Goal: Obtain resource: Download file/media

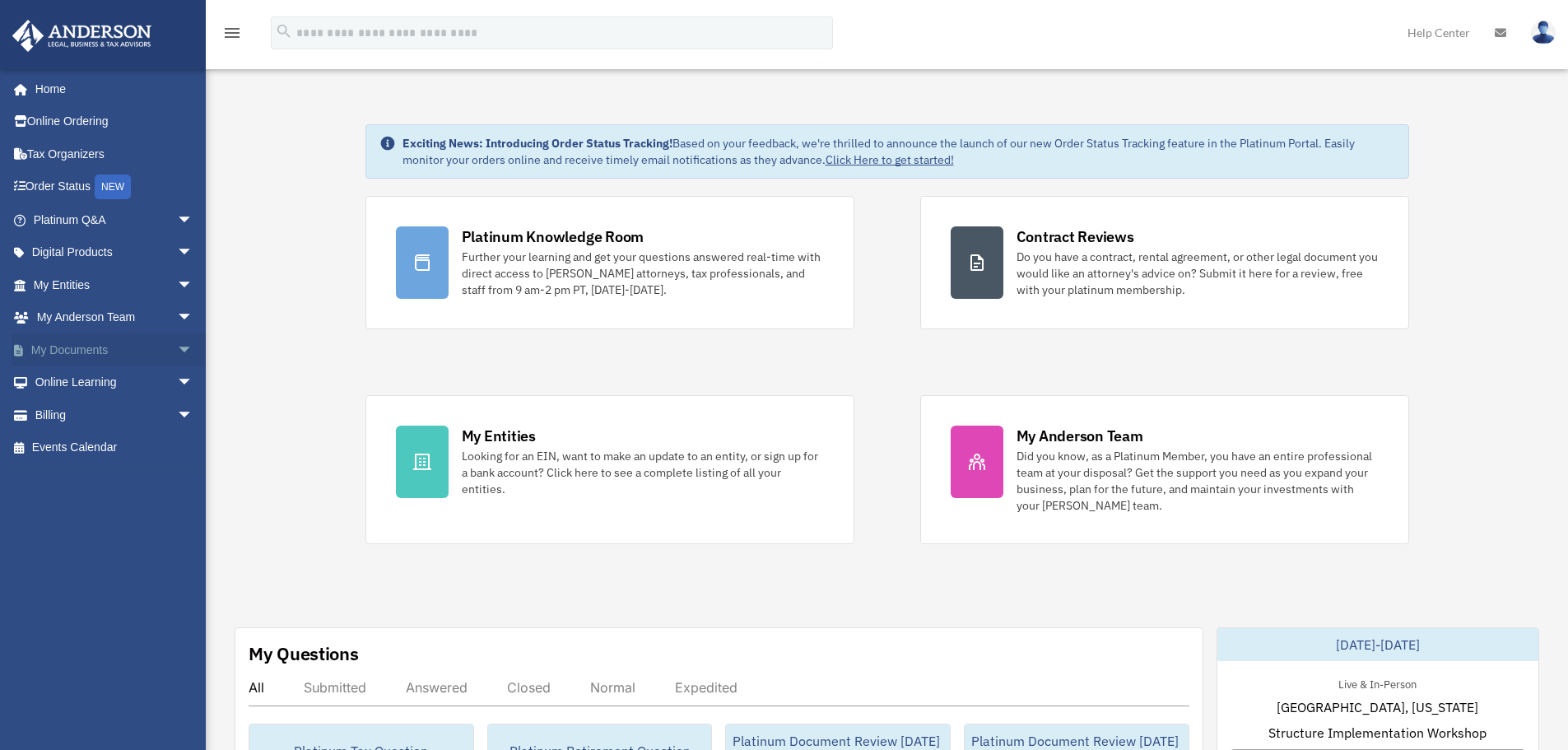
click at [177, 351] on span "arrow_drop_down" at bounding box center [193, 351] width 33 height 34
click at [85, 383] on link "Box" at bounding box center [120, 382] width 195 height 33
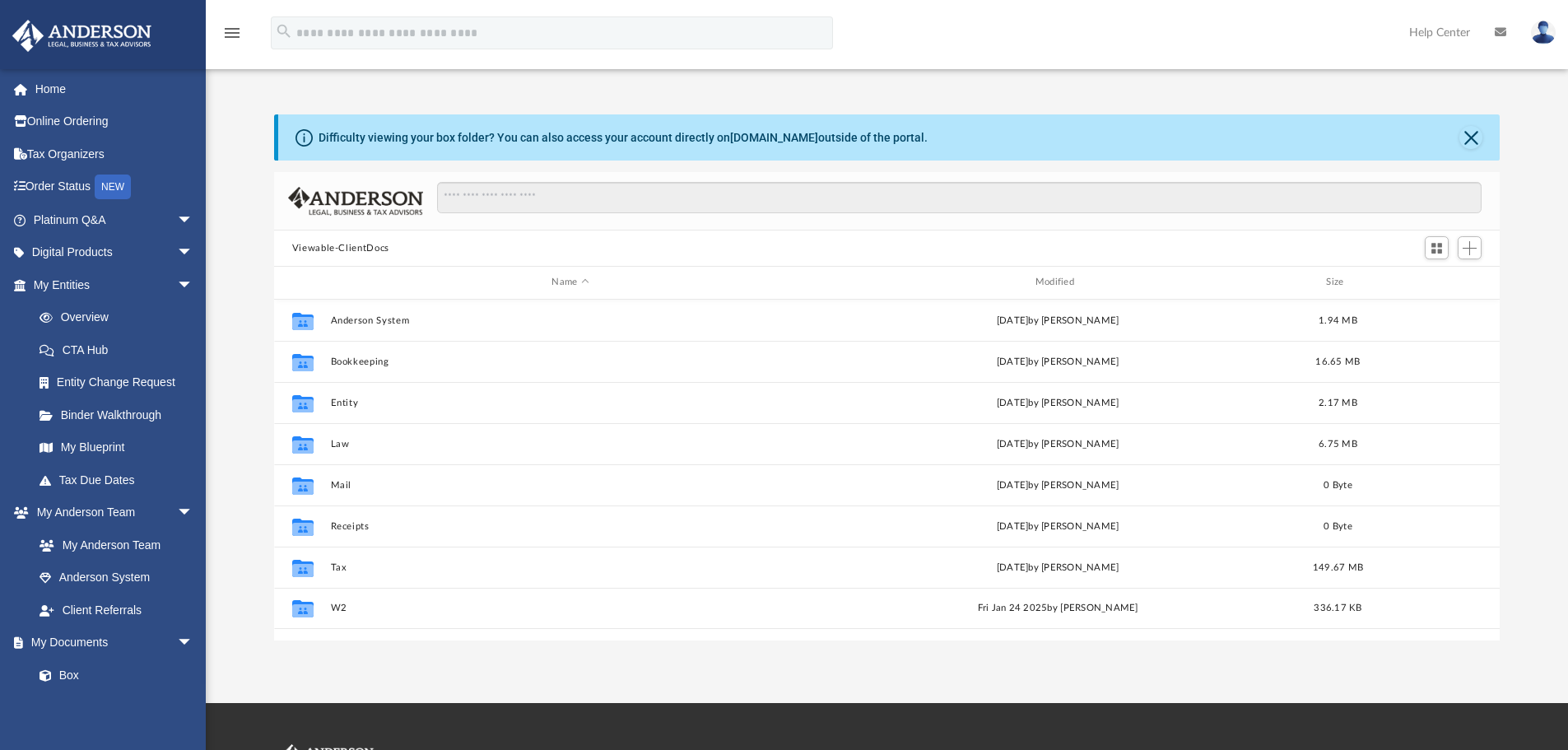
scroll to position [363, 1213]
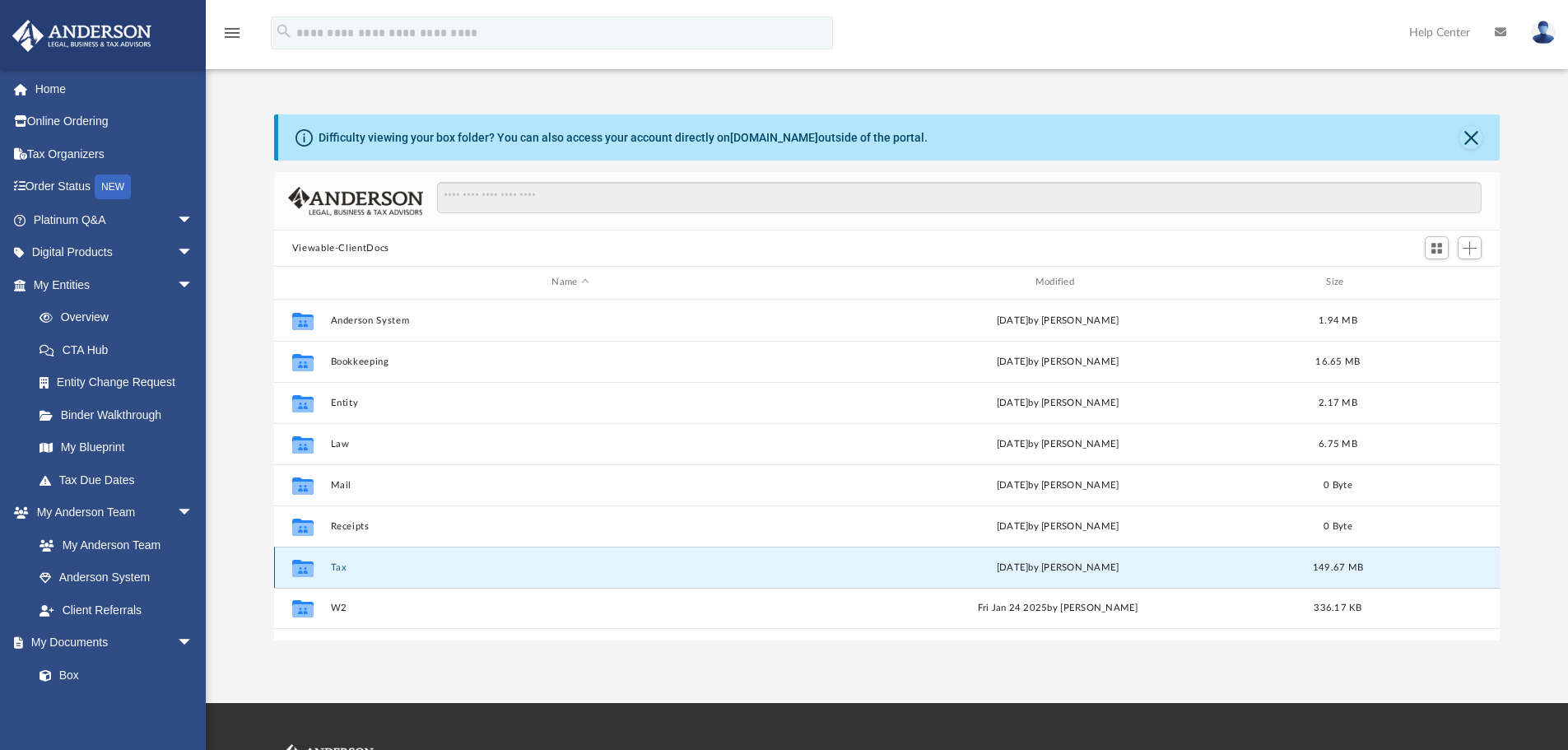
click at [338, 569] on button "Tax" at bounding box center [570, 568] width 480 height 11
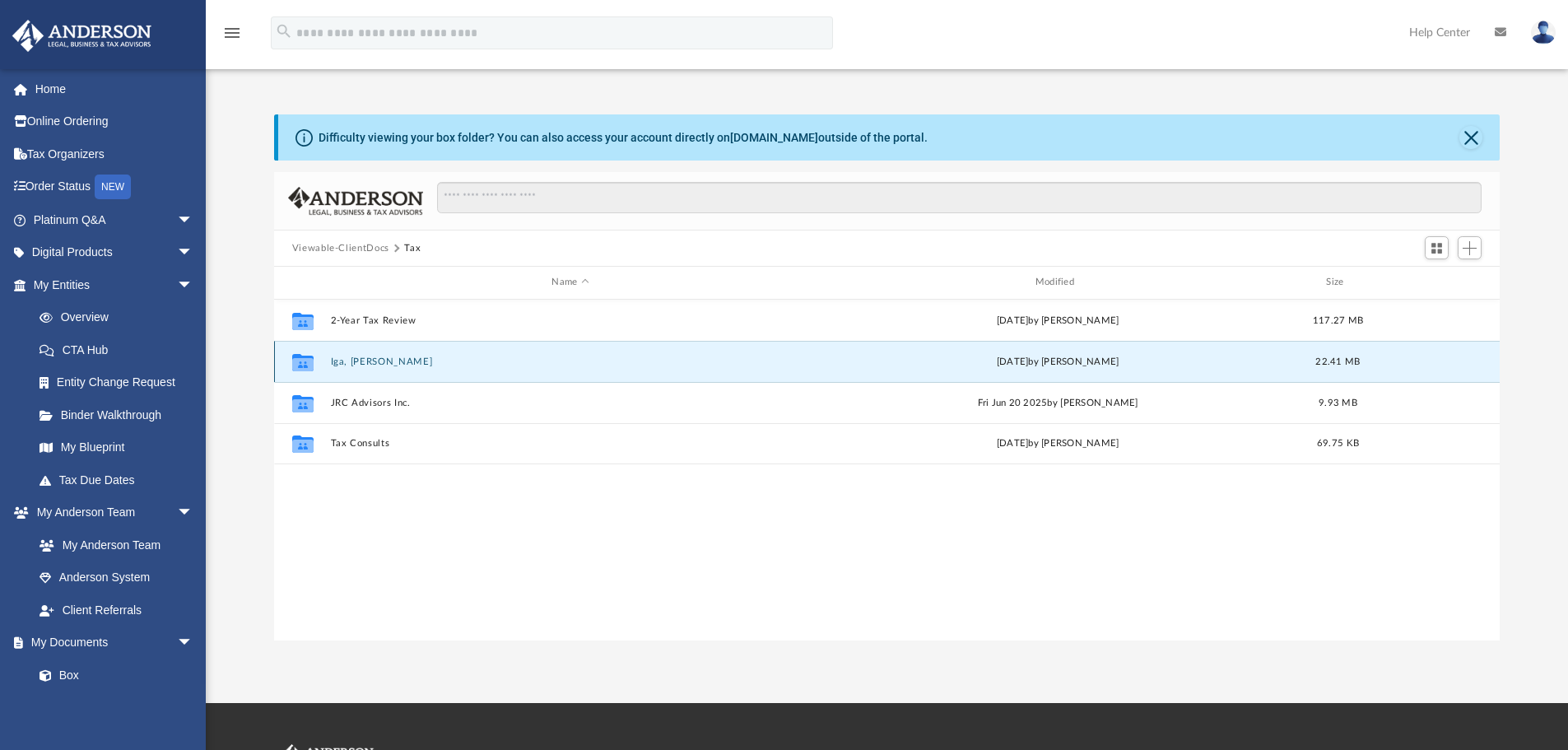
click at [384, 365] on button "Iga, Takenori" at bounding box center [570, 362] width 480 height 11
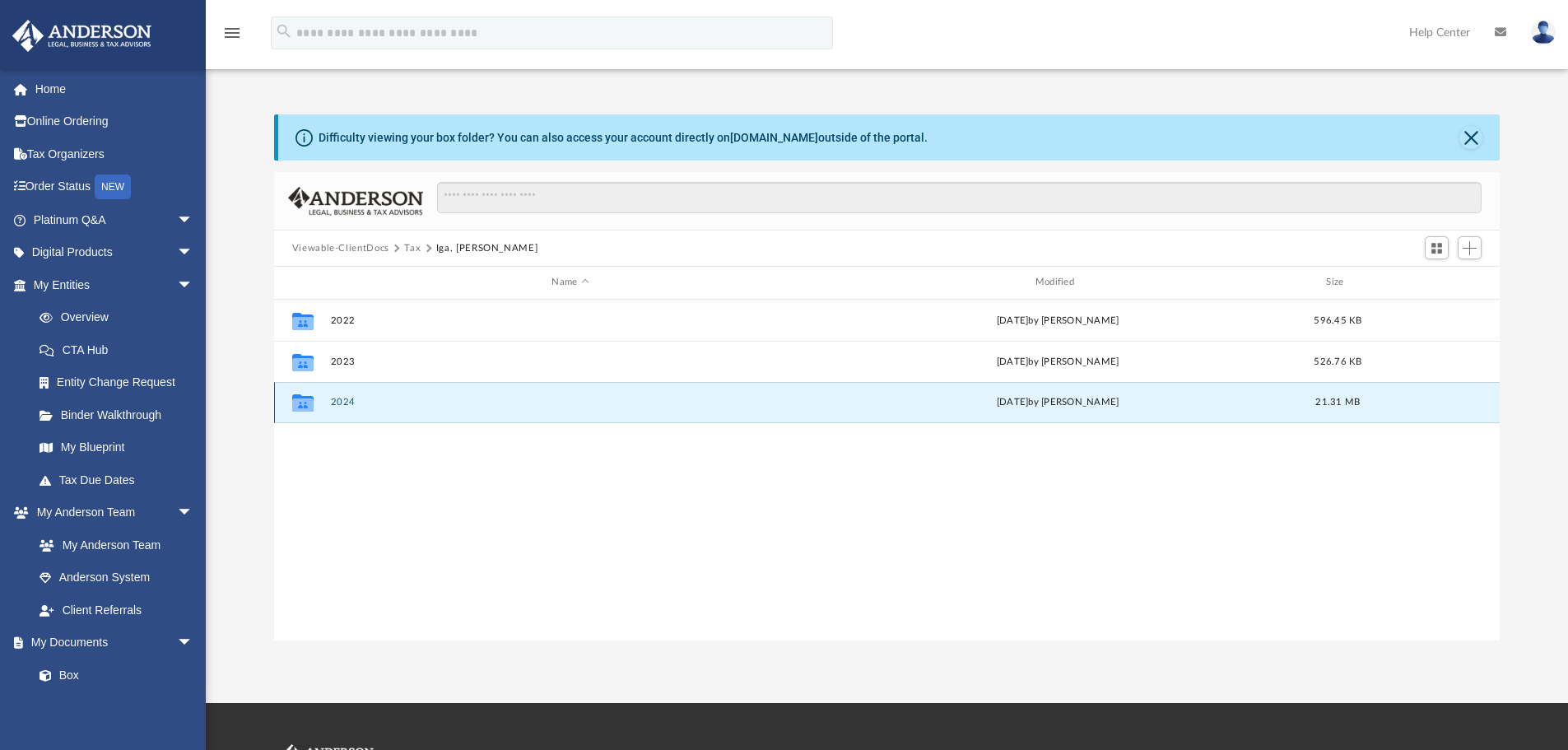
click at [349, 402] on button "2024" at bounding box center [570, 402] width 480 height 11
click at [344, 400] on button "2024" at bounding box center [570, 402] width 480 height 11
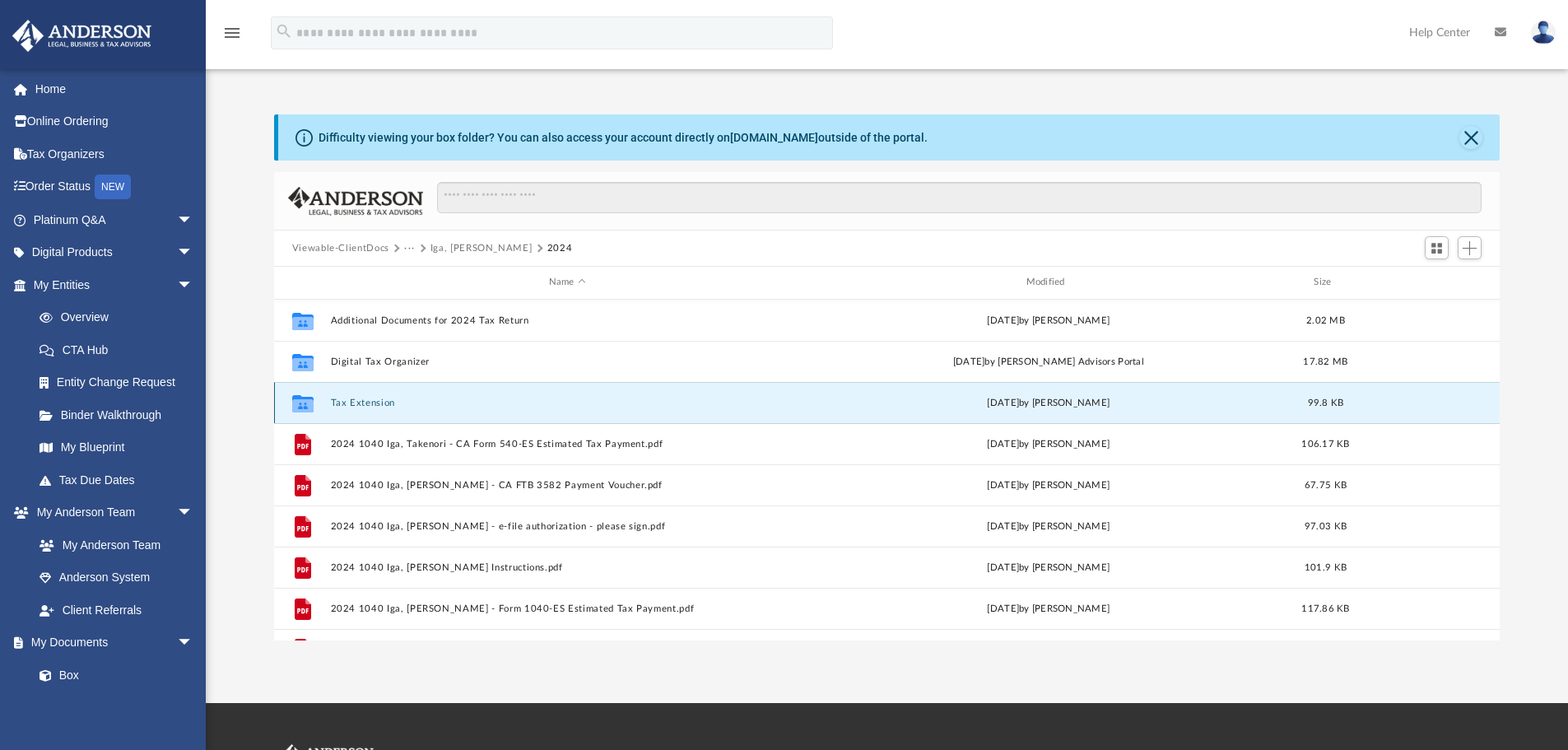
click at [344, 400] on button "Tax Extension" at bounding box center [567, 402] width 474 height 11
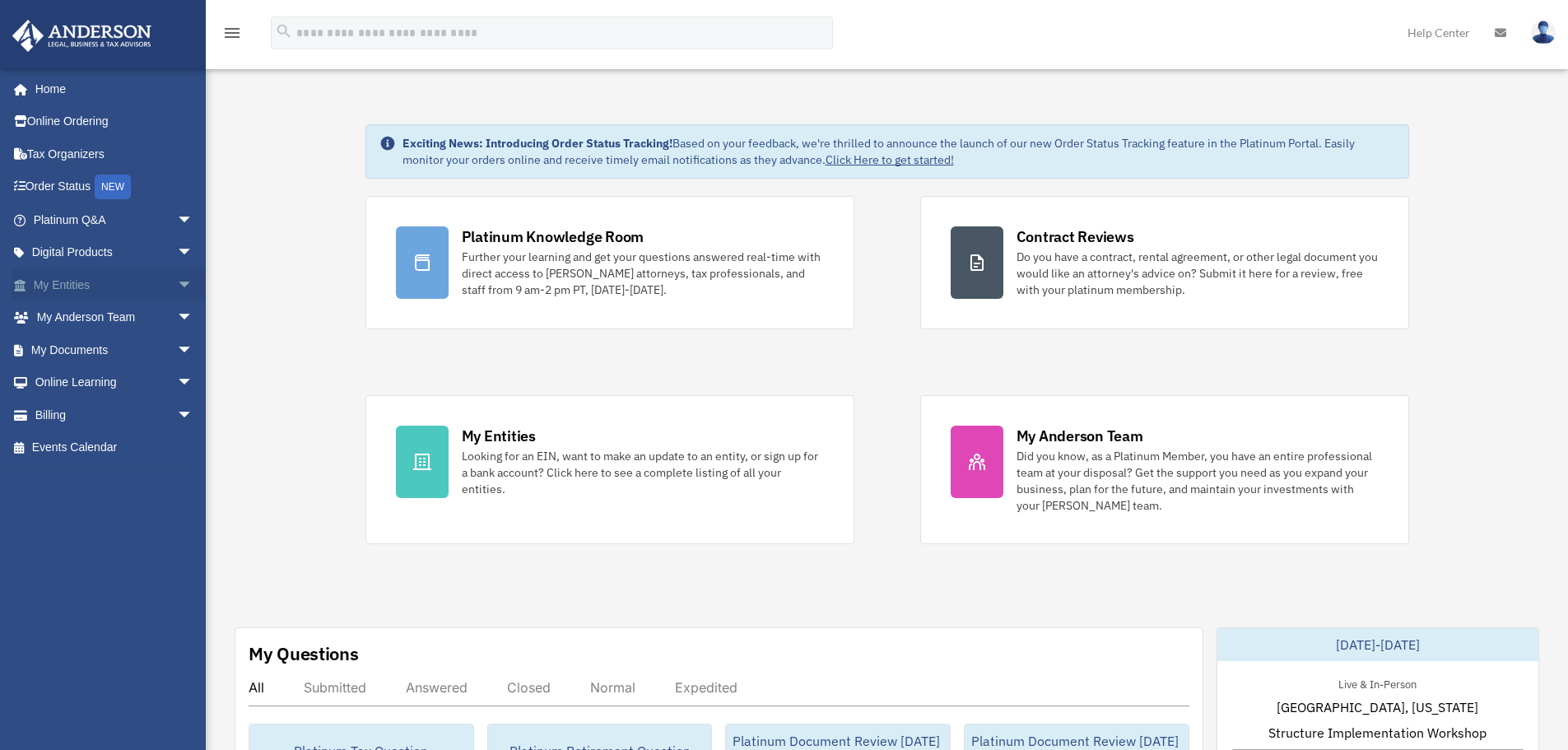
click at [177, 285] on span "arrow_drop_down" at bounding box center [193, 285] width 33 height 34
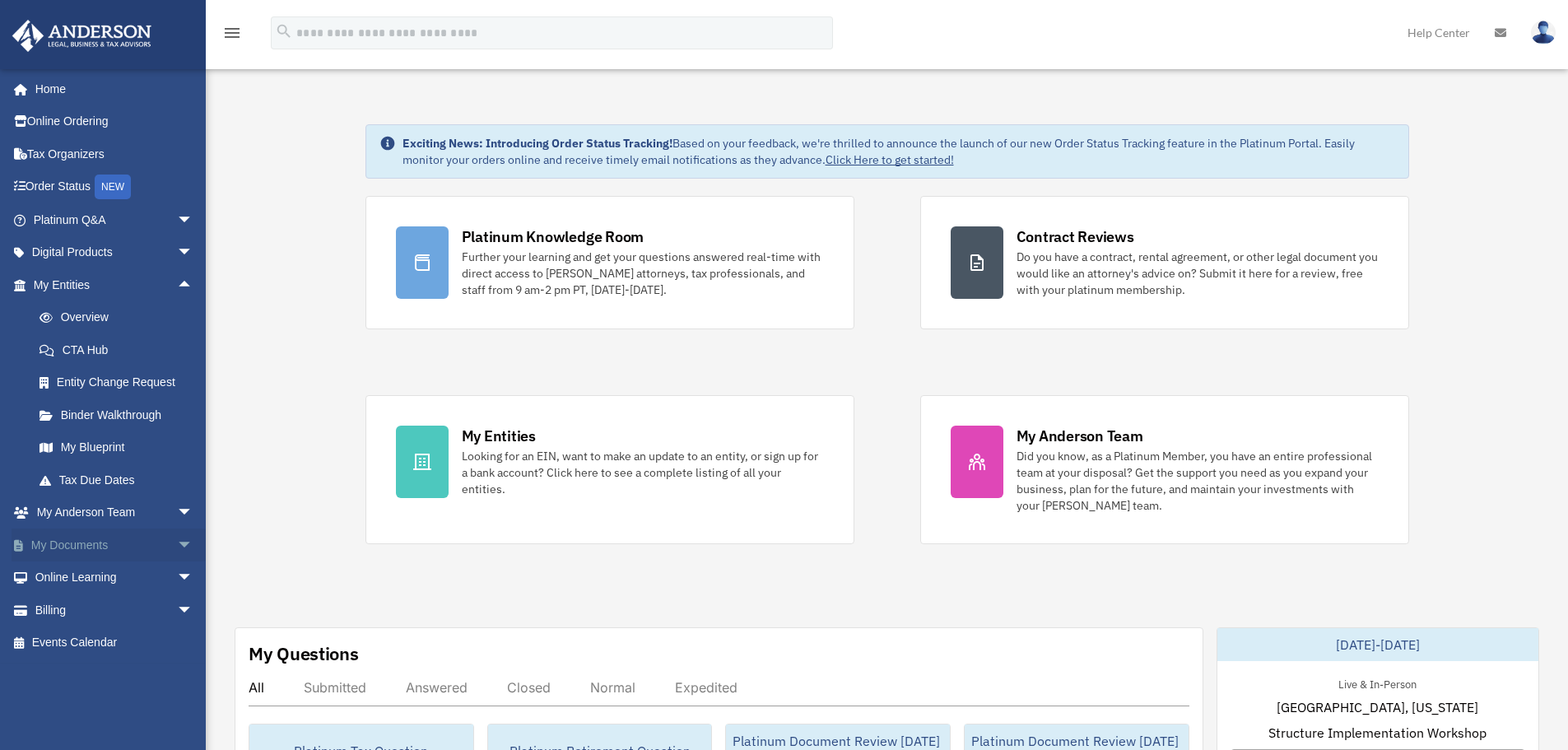
click at [177, 540] on span "arrow_drop_down" at bounding box center [193, 546] width 33 height 34
click at [58, 579] on span at bounding box center [53, 579] width 11 height 12
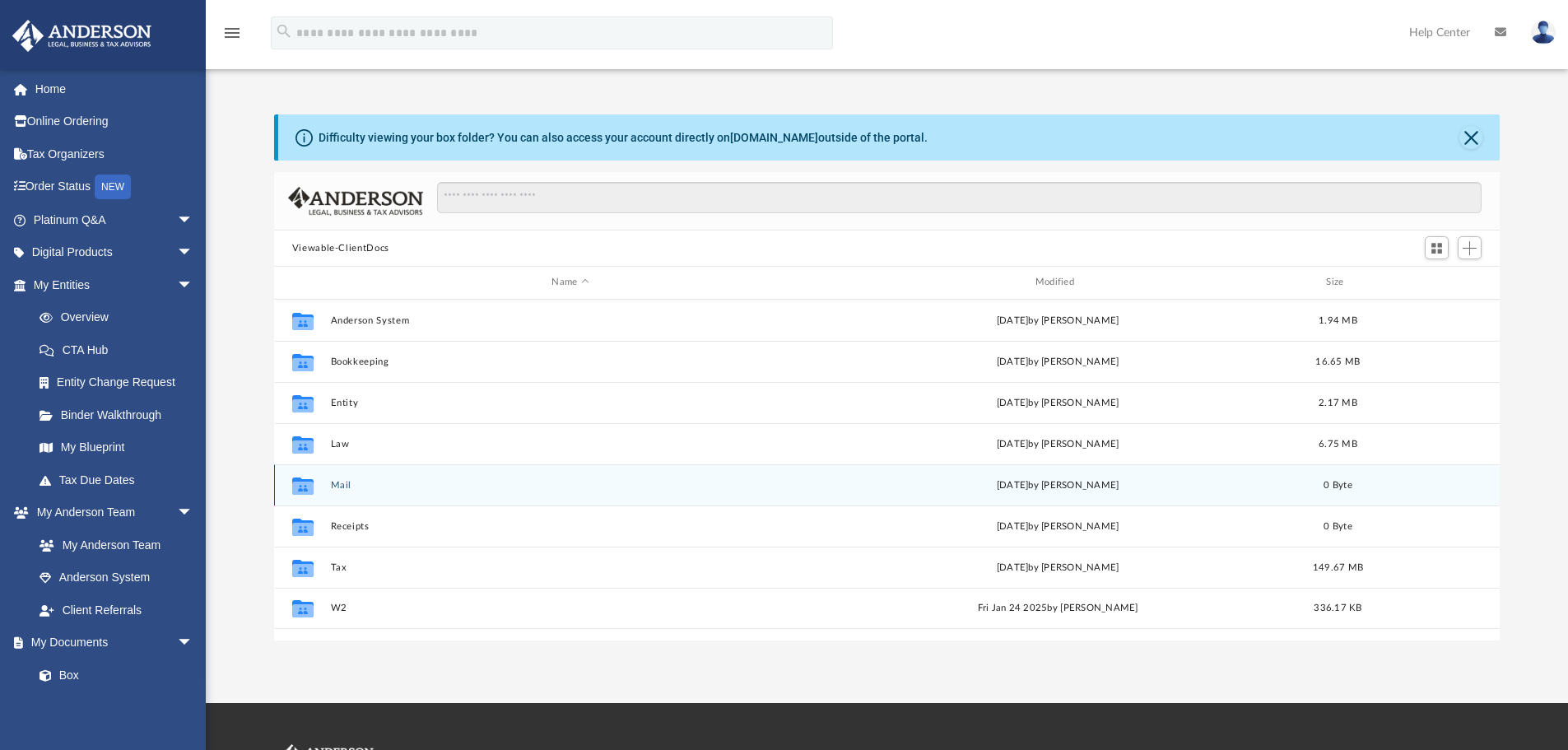
scroll to position [363, 1213]
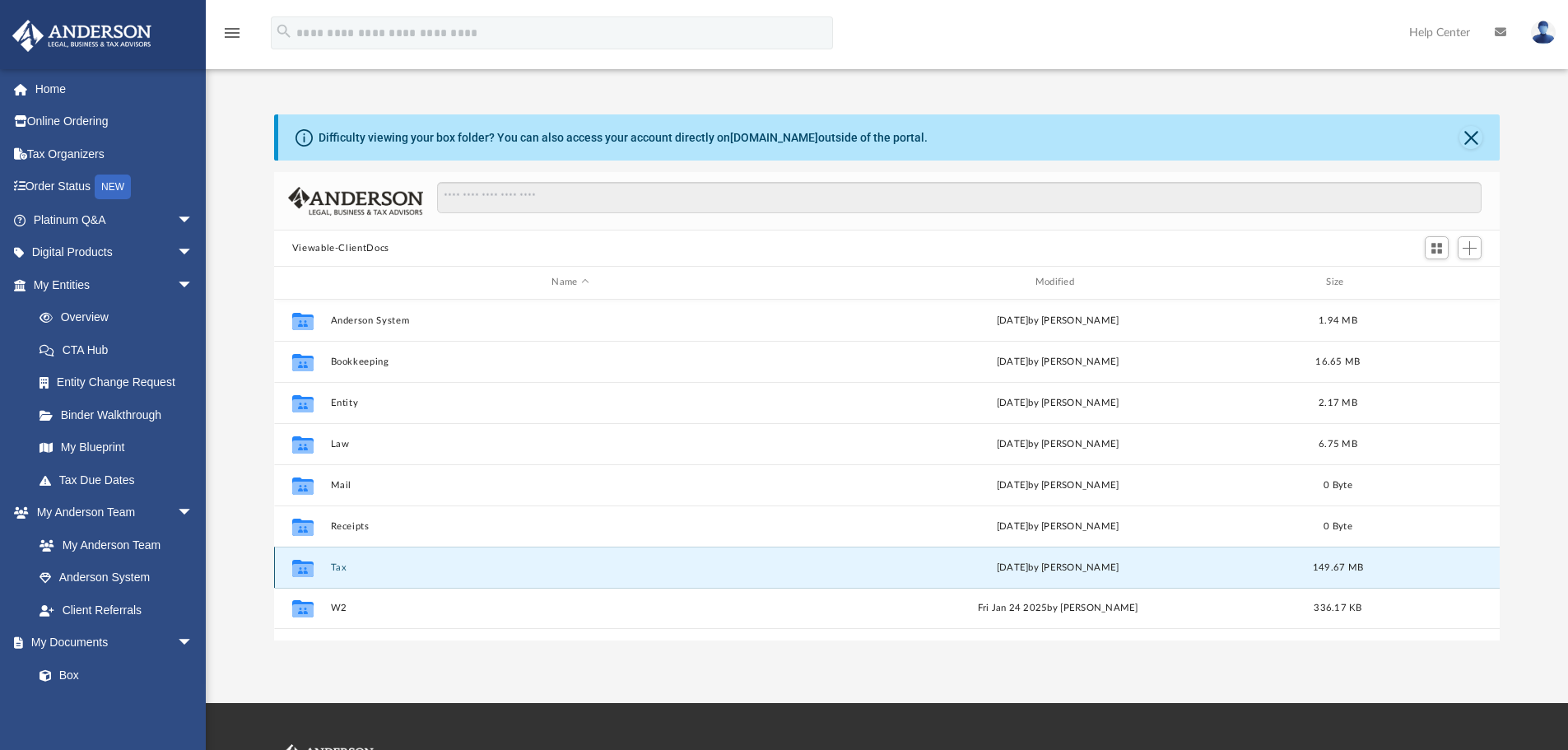
click at [343, 572] on button "Tax" at bounding box center [570, 568] width 480 height 11
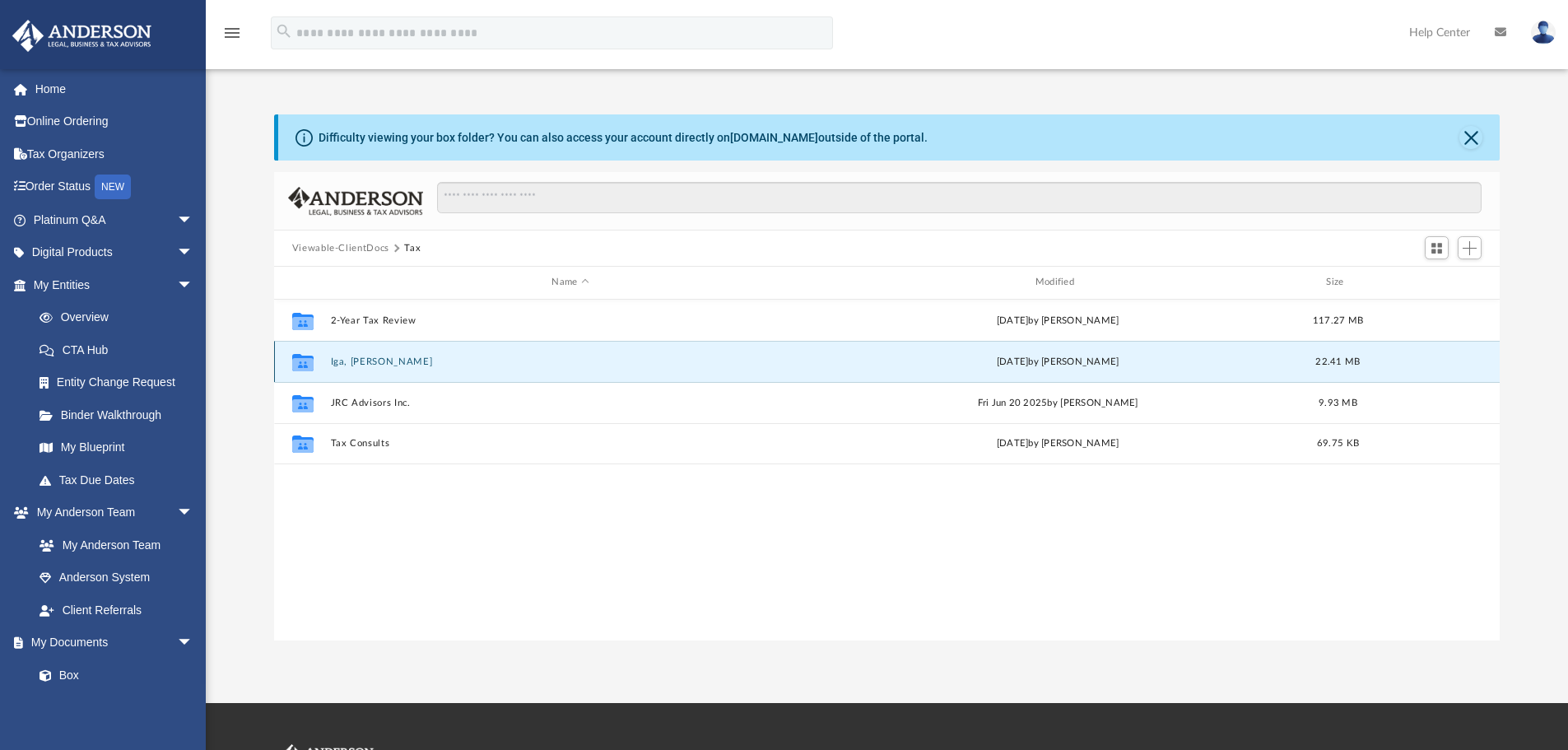
click at [369, 359] on button "Iga, Takenori" at bounding box center [570, 362] width 480 height 11
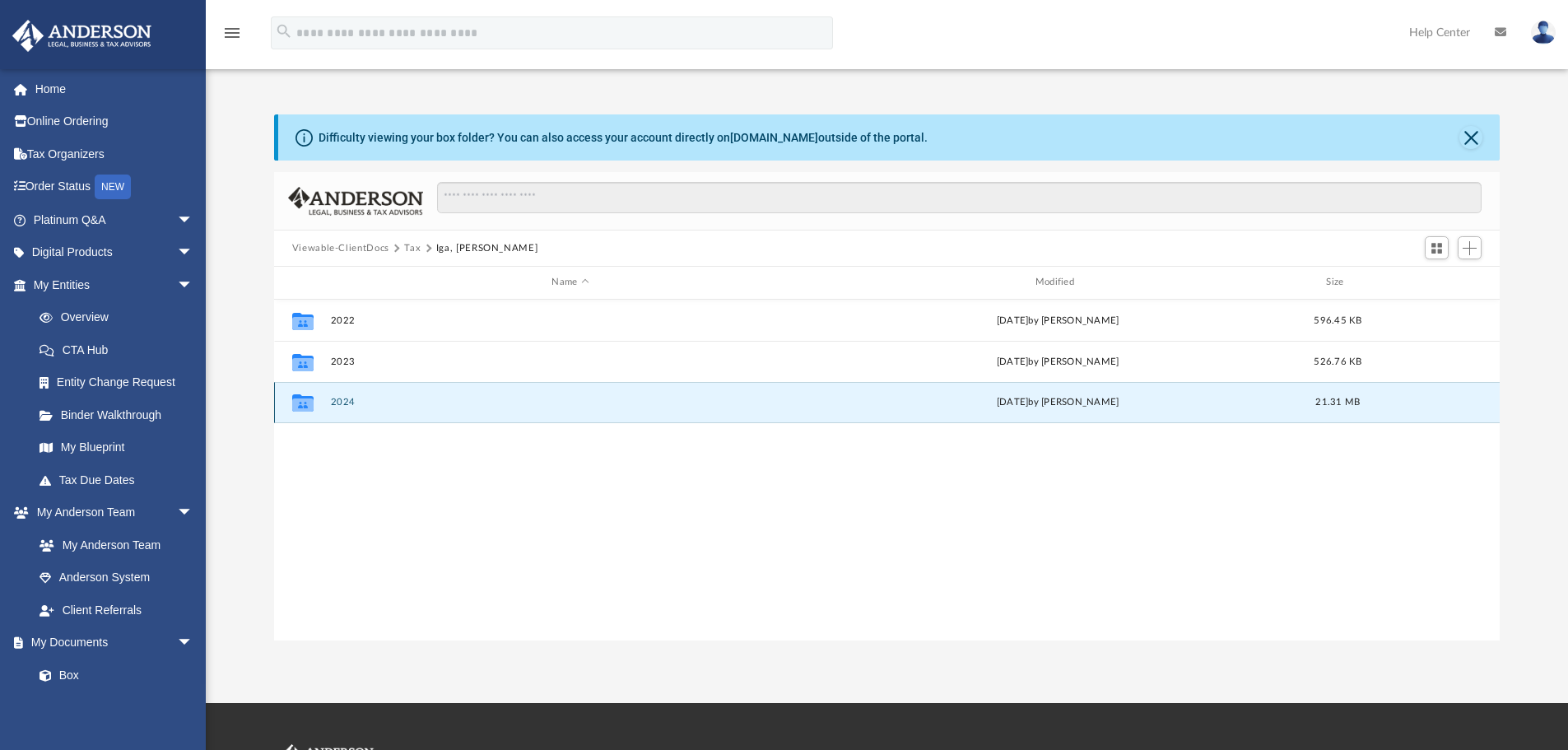
click at [339, 397] on button "2024" at bounding box center [570, 402] width 480 height 11
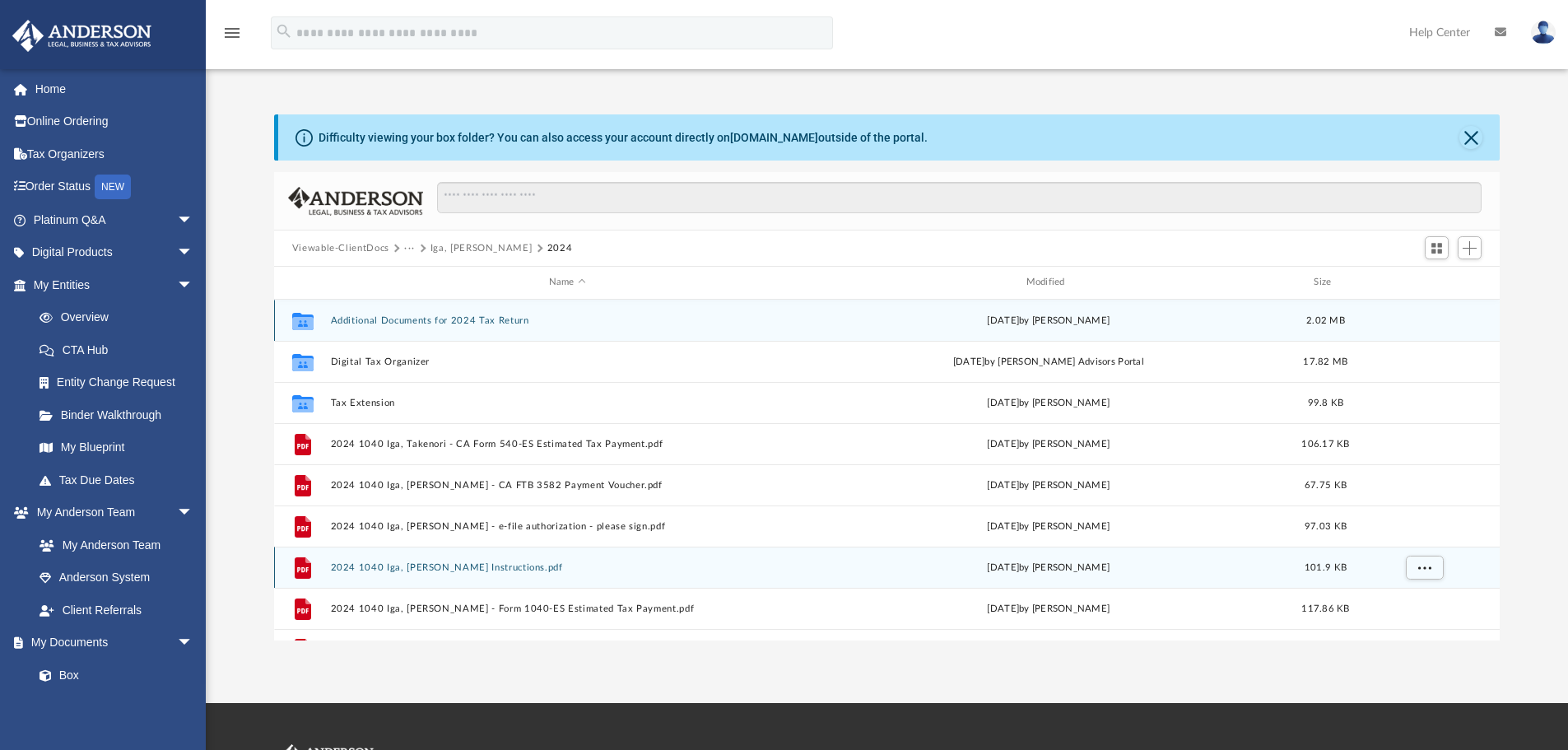
scroll to position [30, 0]
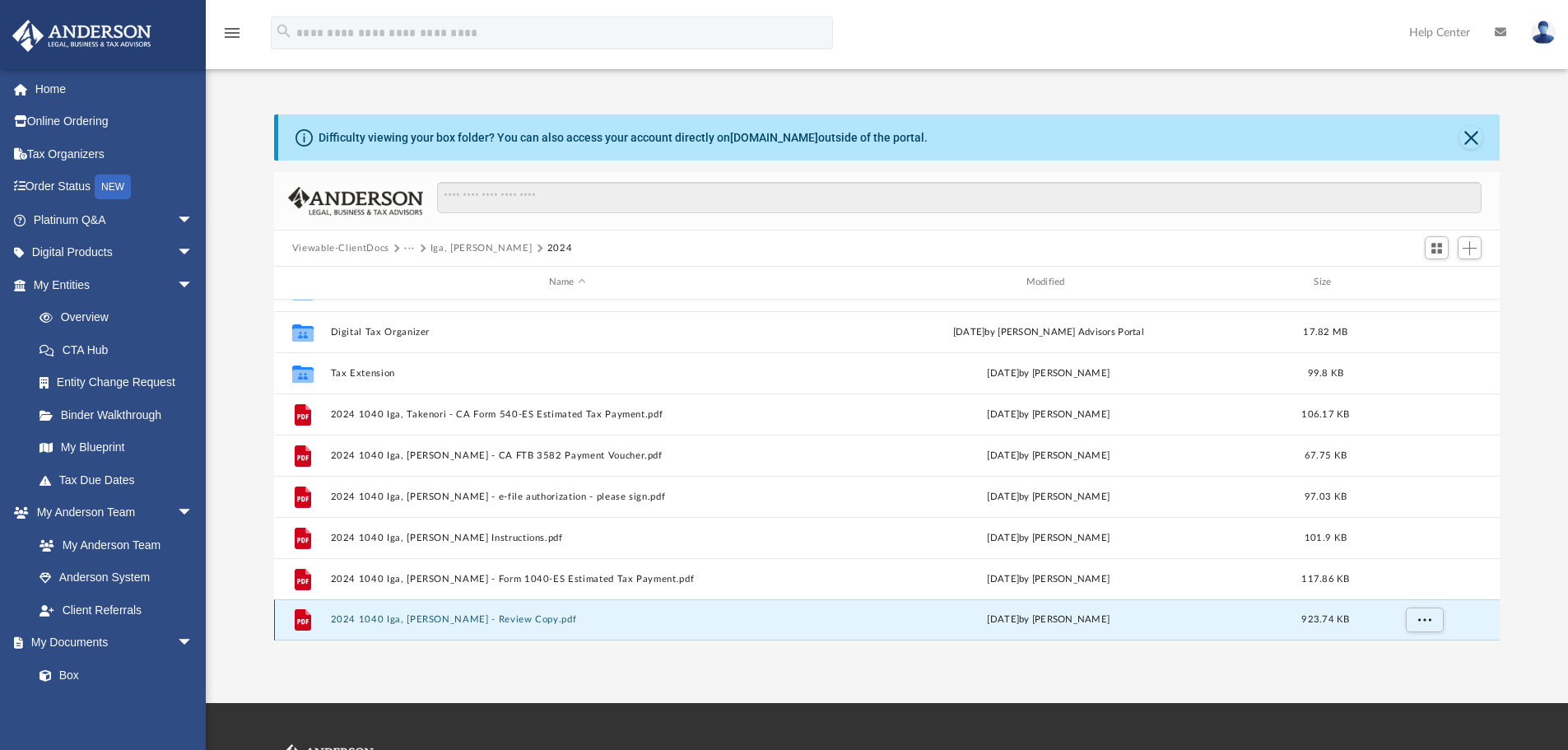
click at [401, 617] on button "2024 1040 Iga, Takenori - Review Copy.pdf" at bounding box center [567, 619] width 474 height 11
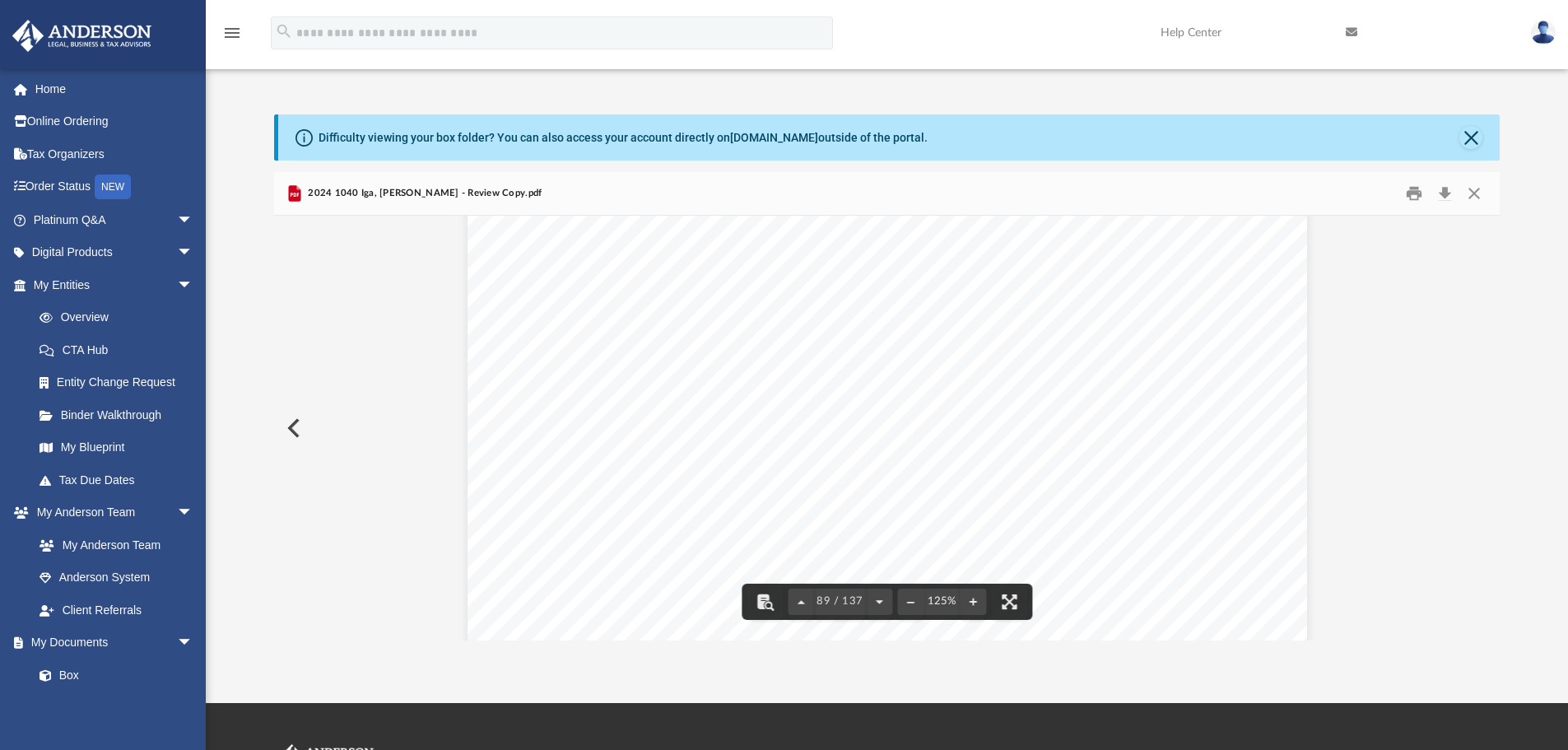
scroll to position [95352, 0]
click at [1456, 193] on button "Download" at bounding box center [1445, 194] width 30 height 26
